Goal: Information Seeking & Learning: Learn about a topic

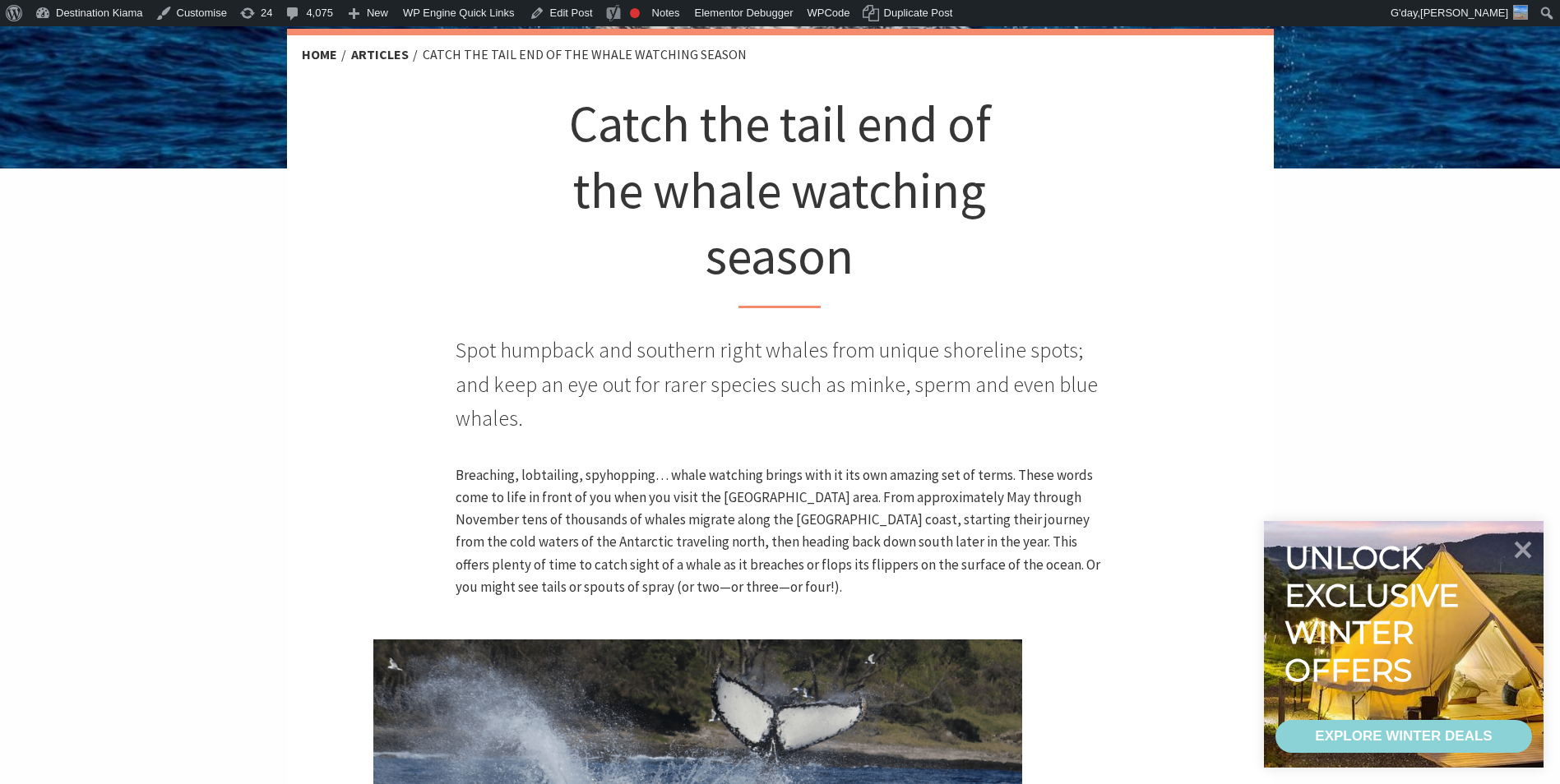
scroll to position [411, 0]
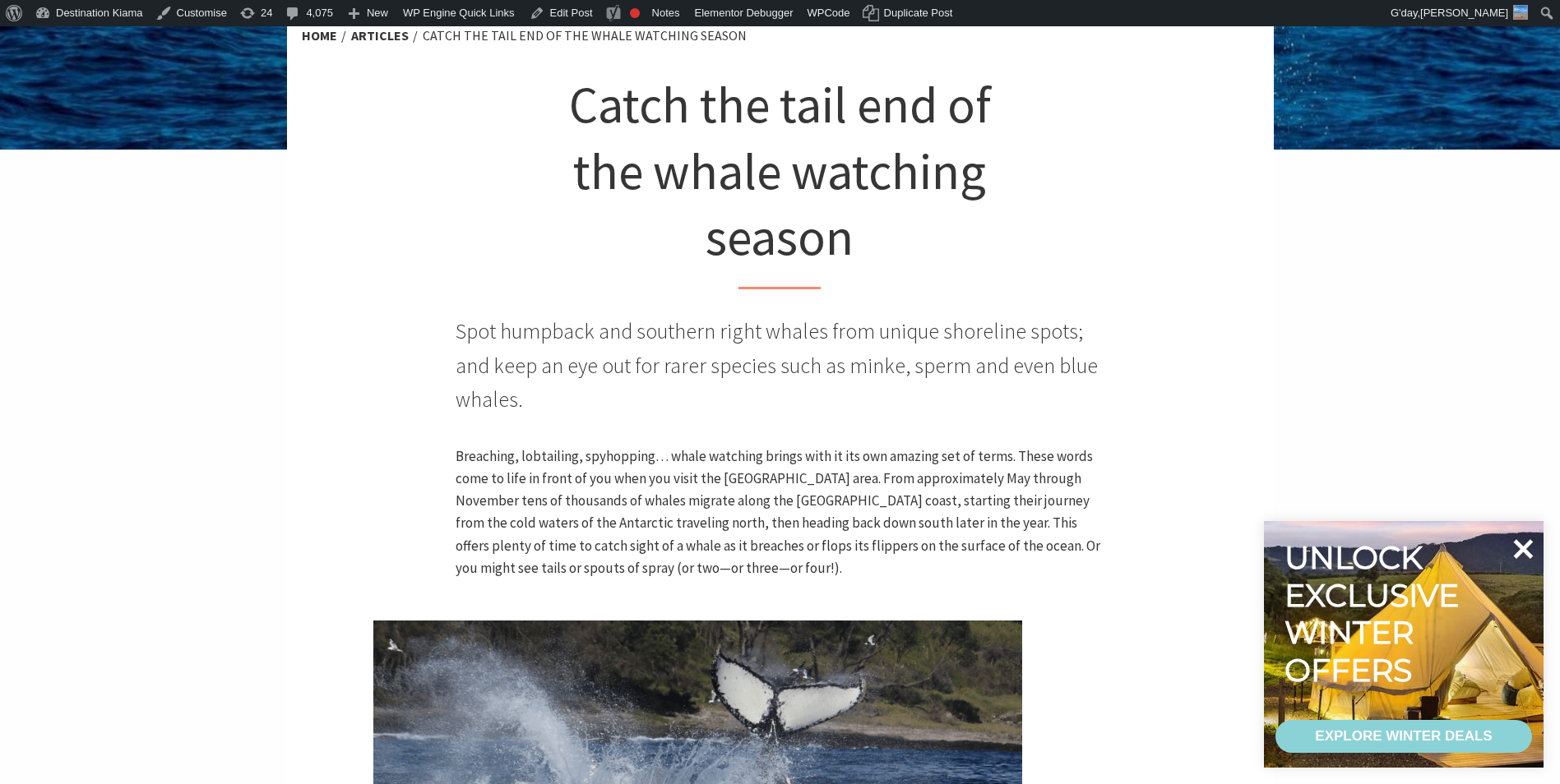
click at [1530, 541] on icon at bounding box center [1523, 548] width 19 height 19
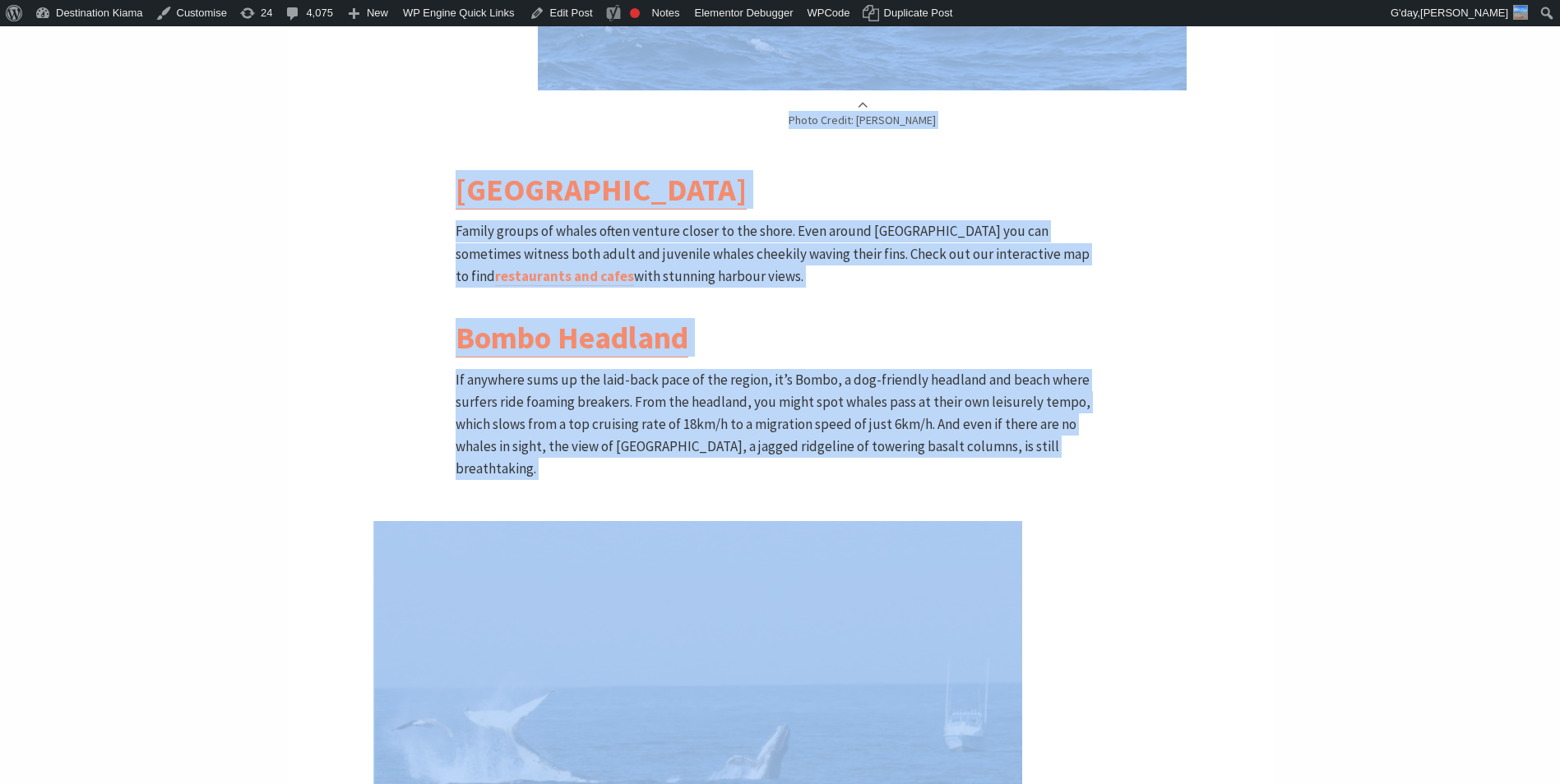
scroll to position [2378, 0]
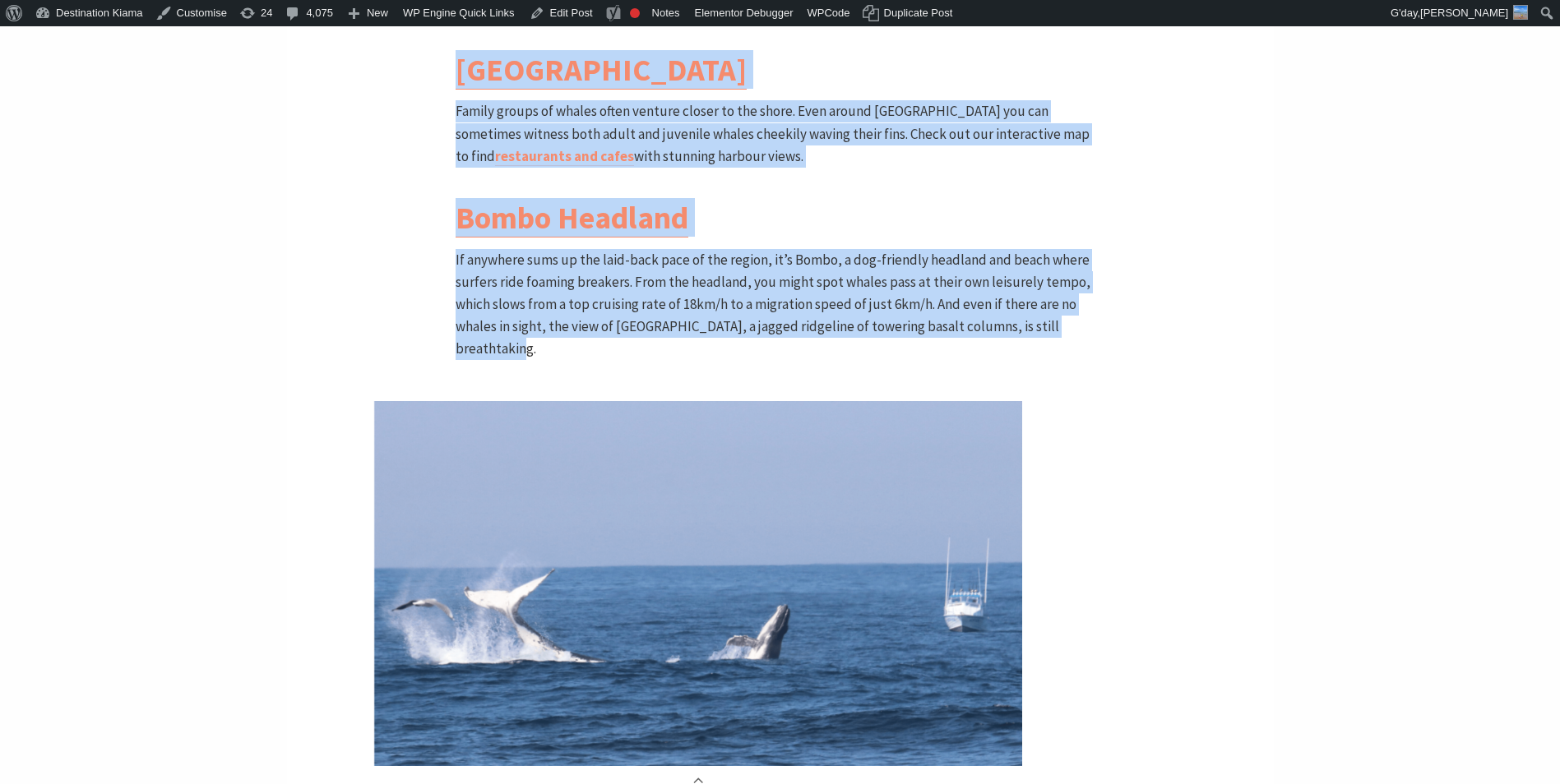
drag, startPoint x: 559, startPoint y: 185, endPoint x: 1167, endPoint y: 285, distance: 616.2
click at [1167, 285] on div "Home Articles Catch the tail end of the whale watching season Catch the tail en…" at bounding box center [780, 30] width 986 height 3975
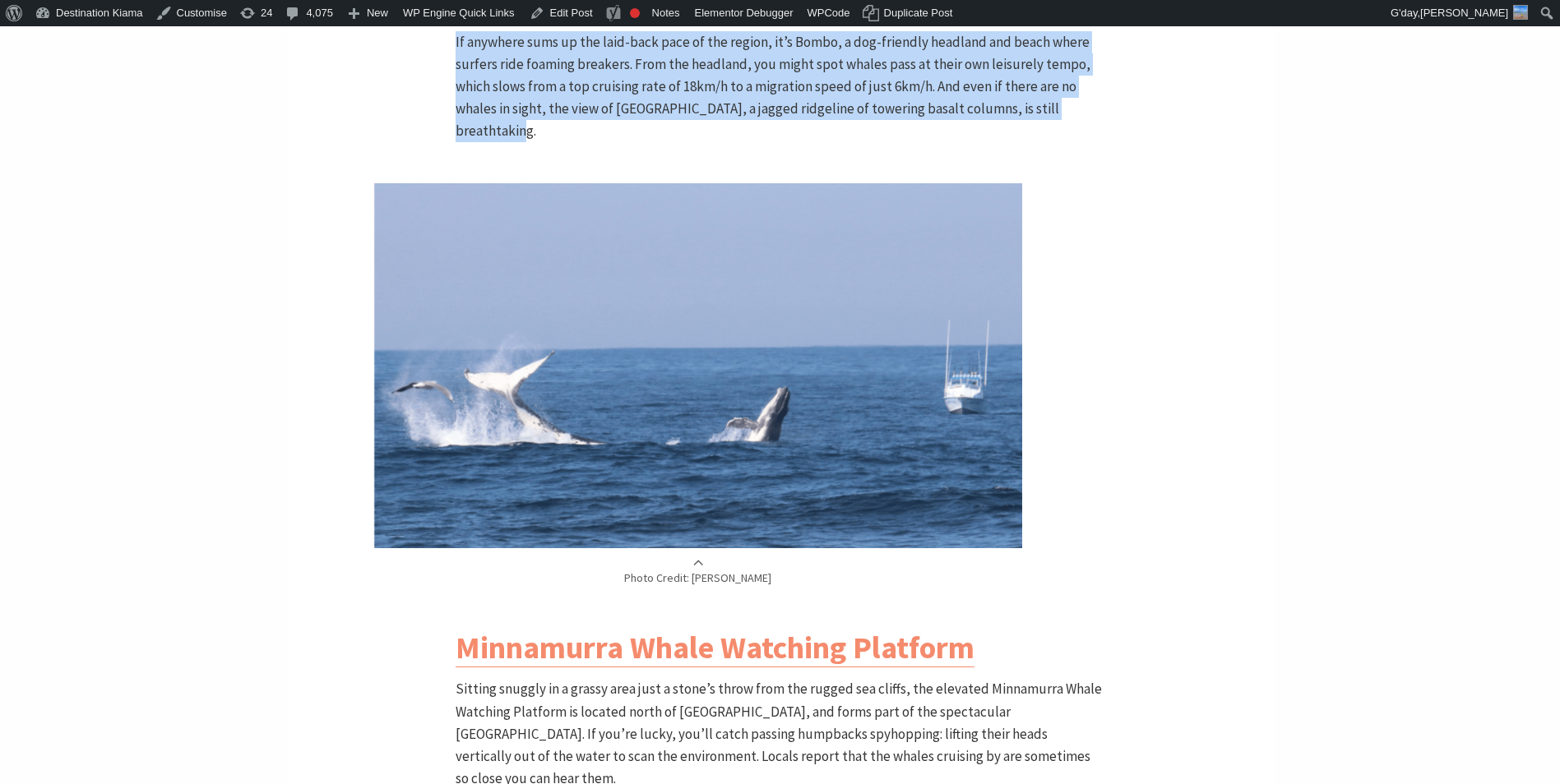
scroll to position [3035, 0]
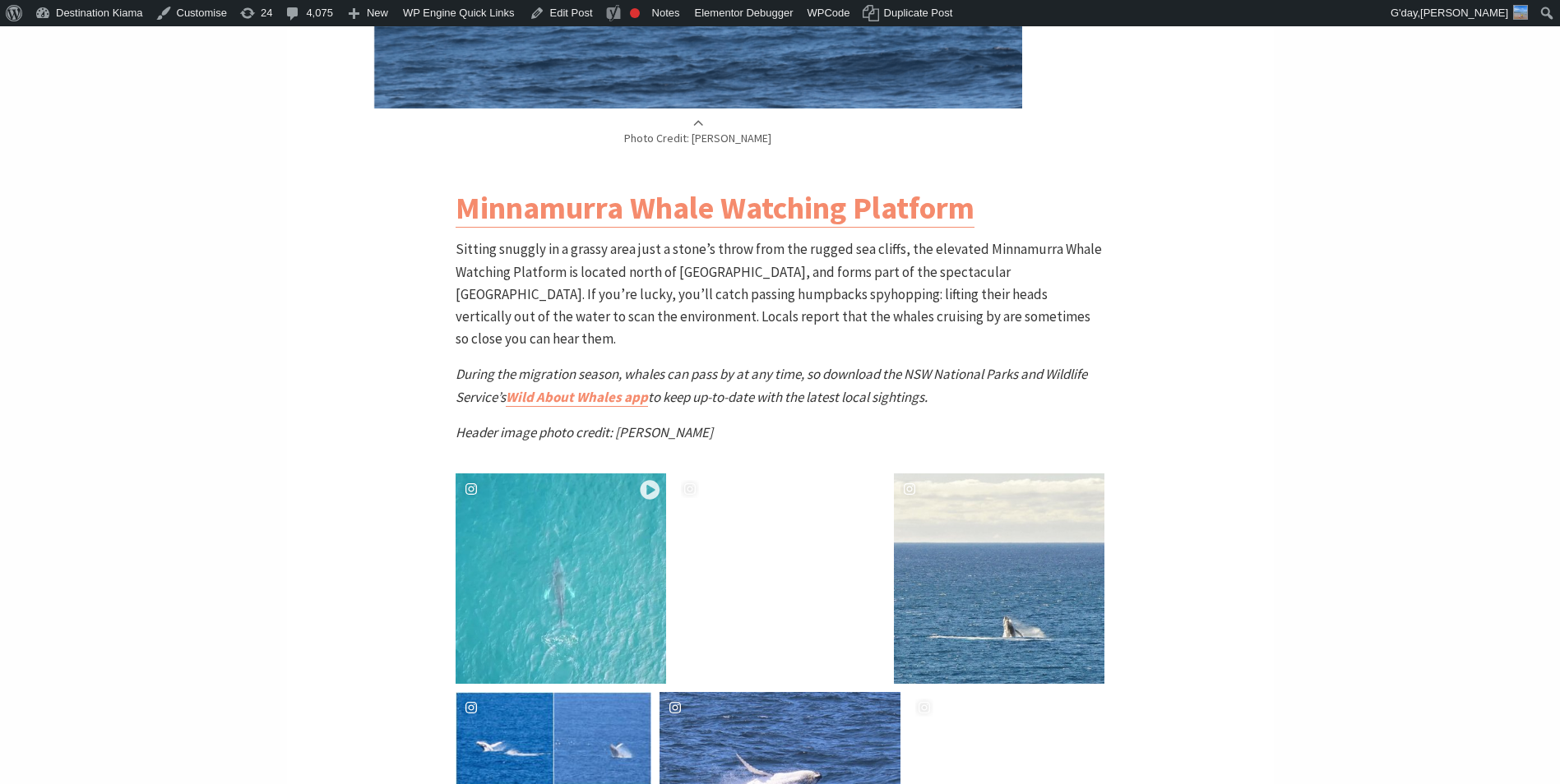
drag, startPoint x: 721, startPoint y: 332, endPoint x: 728, endPoint y: 341, distance: 11.4
click at [722, 422] on p "Header image photo credit: [PERSON_NAME]" at bounding box center [780, 433] width 649 height 22
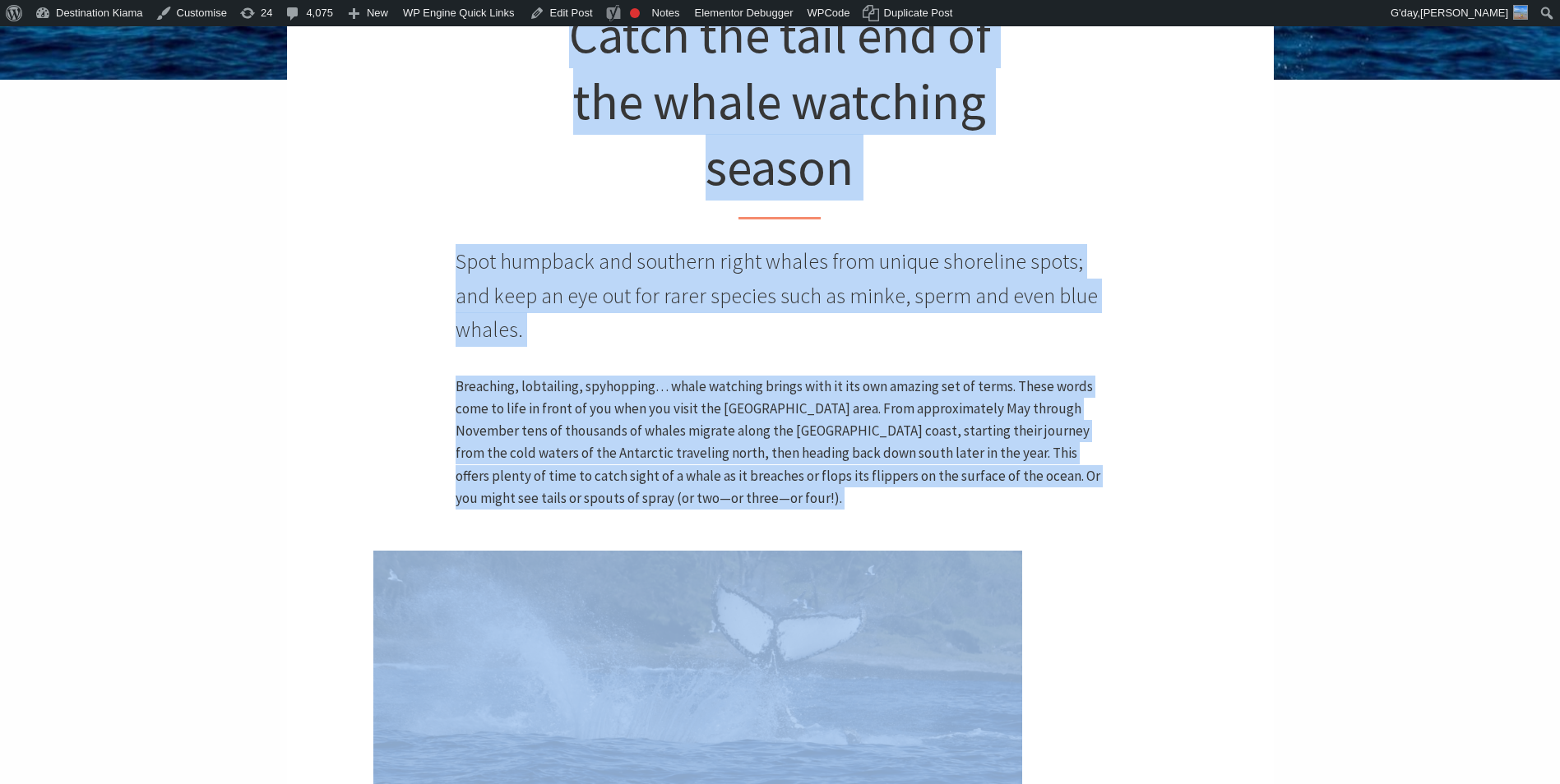
scroll to position [159, 0]
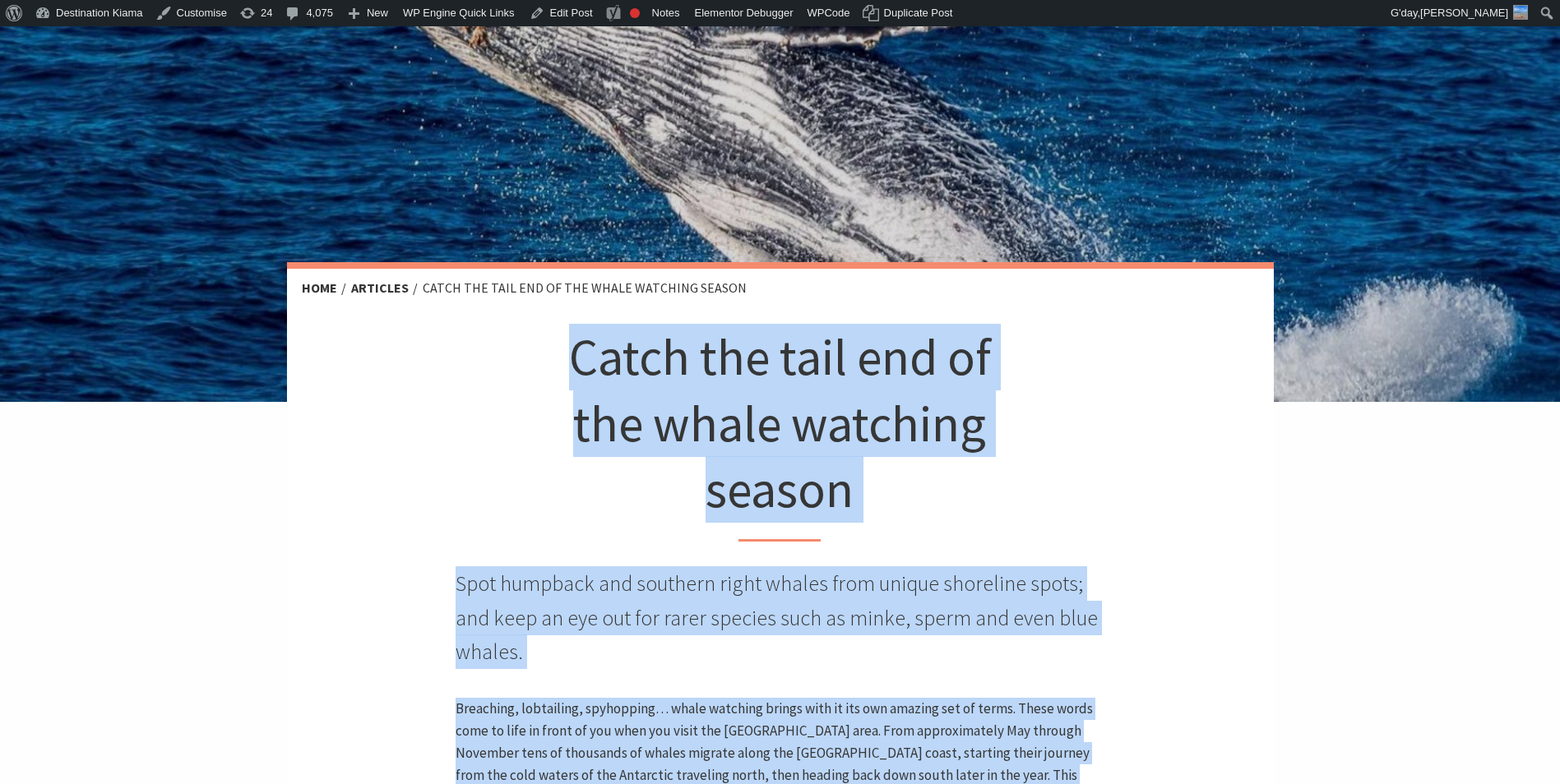
drag, startPoint x: 743, startPoint y: 348, endPoint x: 532, endPoint y: 326, distance: 212.1
copy article "Lorem ips dolo sit am con adipi elitsedd eiusmo Temp incididu utl etdolore magn…"
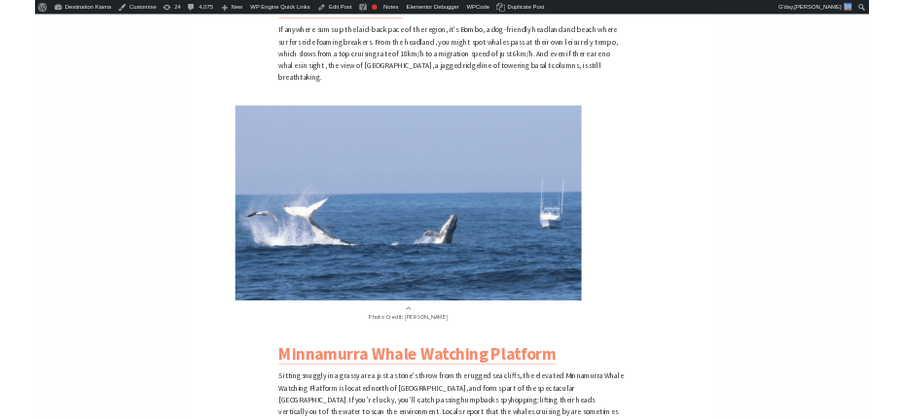
scroll to position [3204, 0]
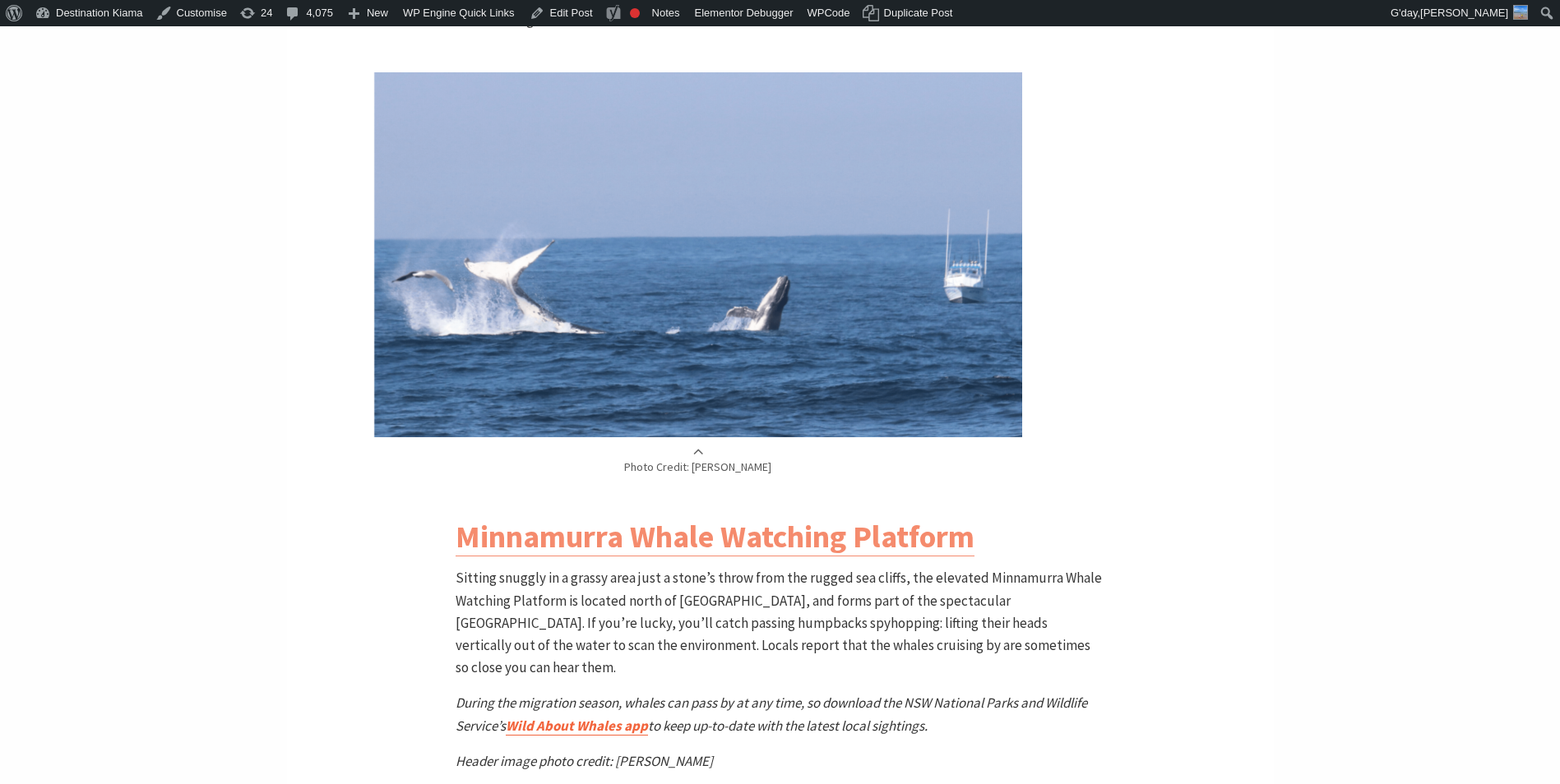
click at [561, 716] on link "Wild About Whales app" at bounding box center [576, 726] width 142 height 19
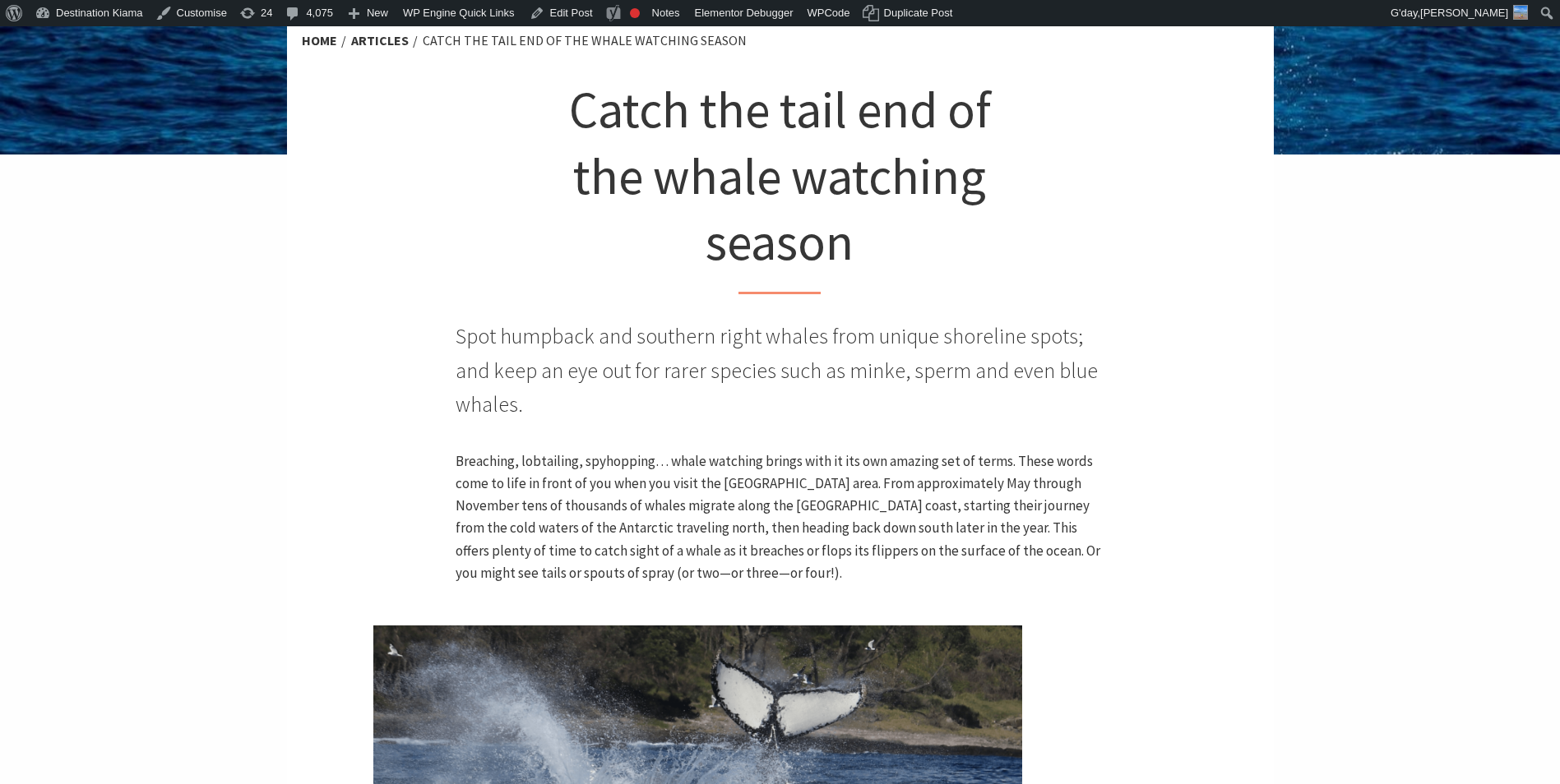
scroll to position [406, 0]
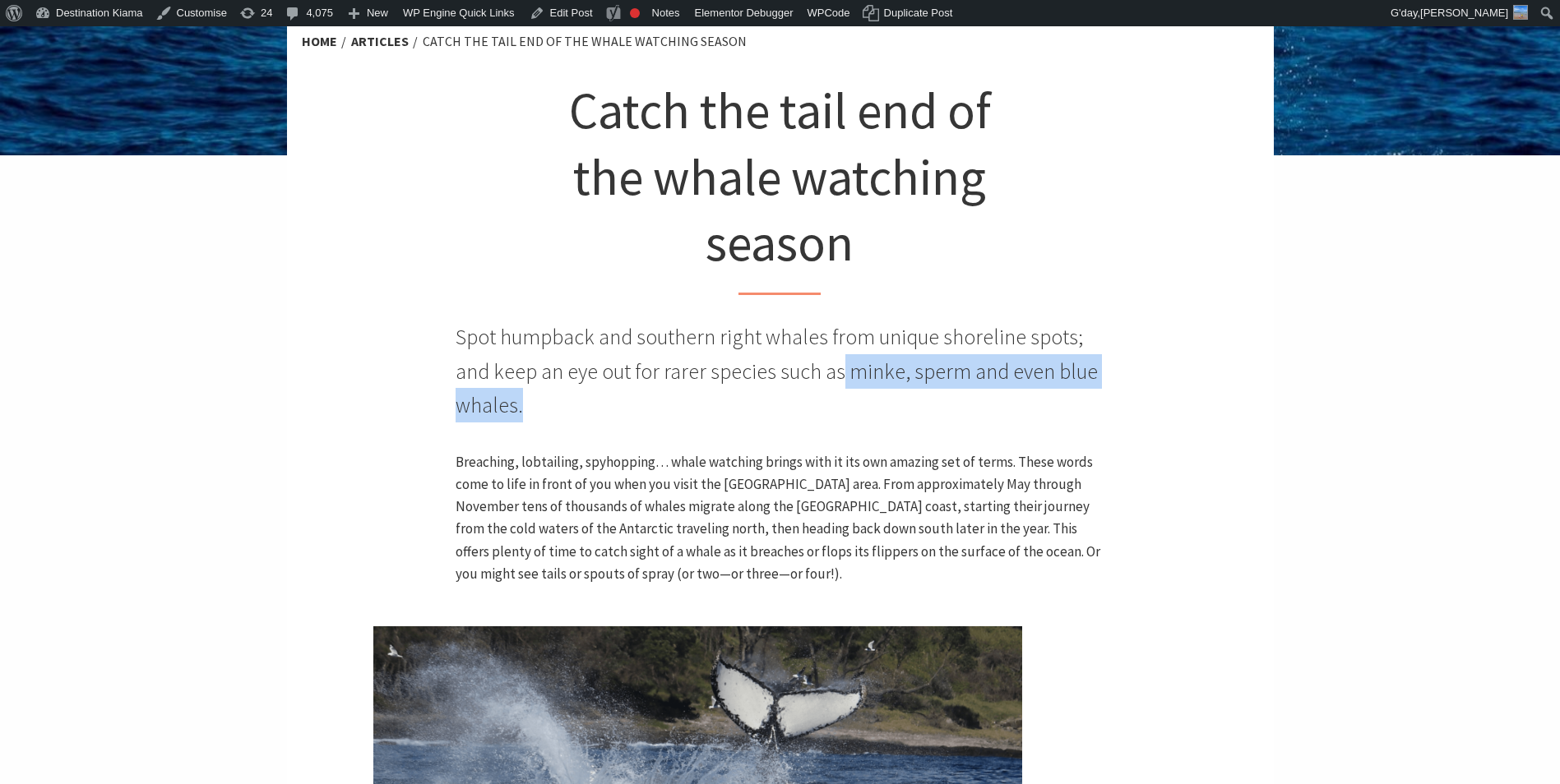
drag, startPoint x: 839, startPoint y: 371, endPoint x: 957, endPoint y: 401, distance: 121.8
click at [957, 401] on p "Spot humpback and southern right whales from unique shoreline spots; and keep a…" at bounding box center [780, 371] width 649 height 103
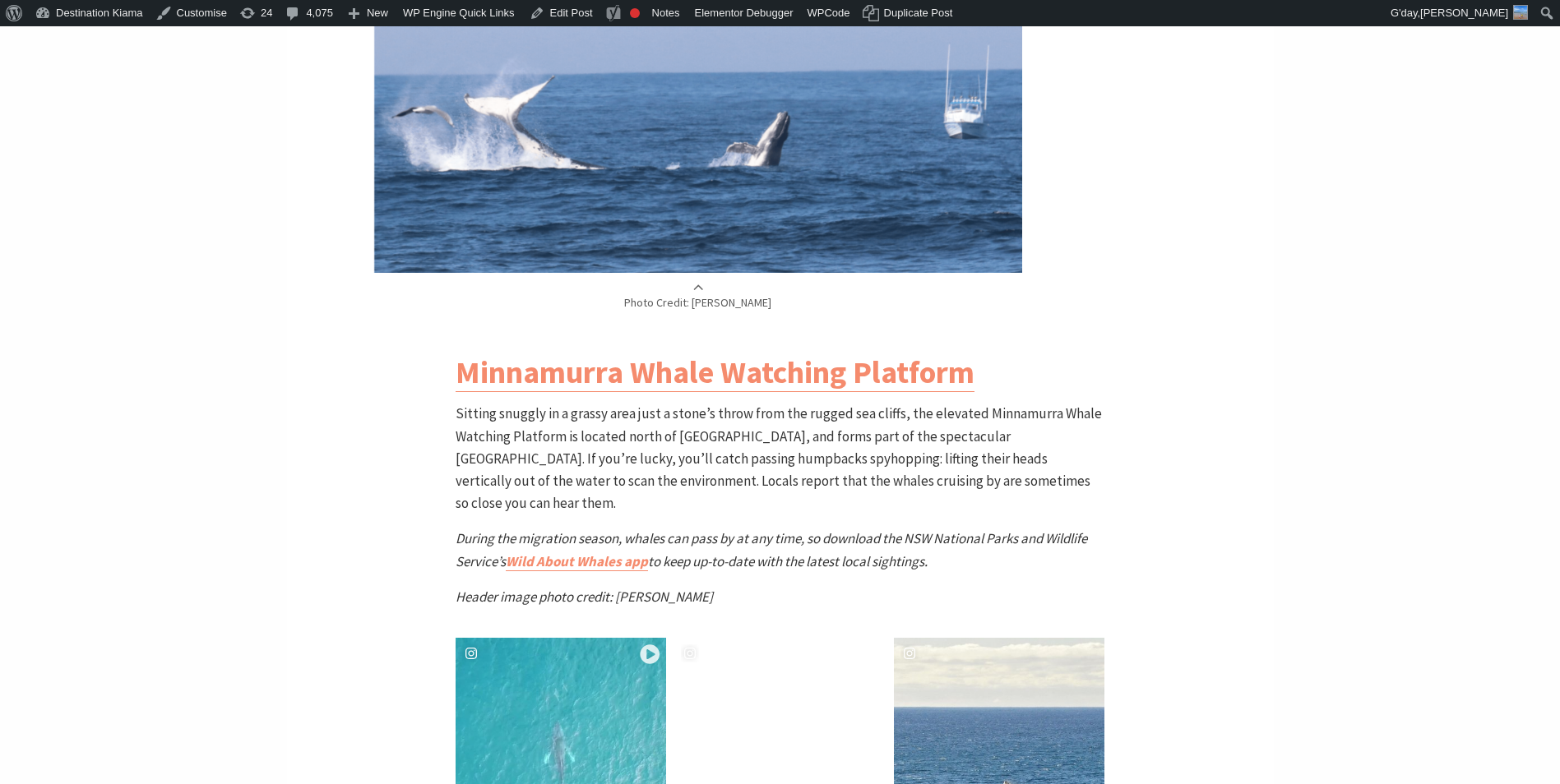
scroll to position [2213, 0]
